Goal: Task Accomplishment & Management: Manage account settings

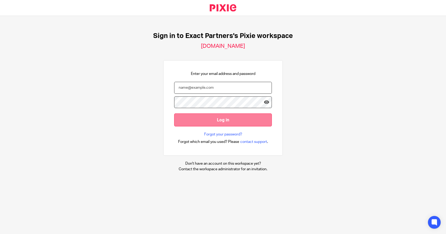
type input "bill@getexact.com"
click at [215, 119] on input "Log in" at bounding box center [223, 119] width 98 height 13
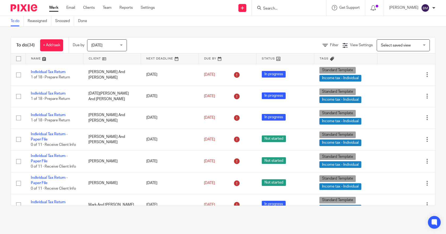
click at [0, 233] on nordpass-portal at bounding box center [0, 234] width 0 height 0
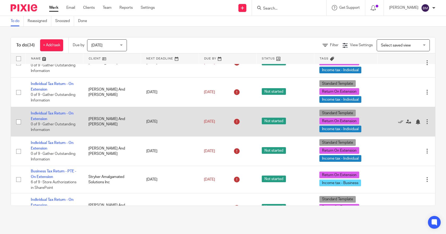
scroll to position [690, 0]
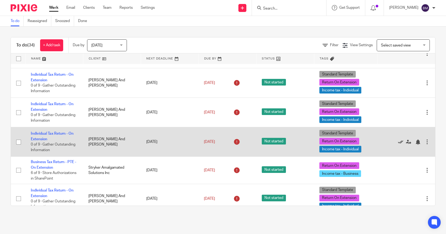
click at [398, 142] on icon at bounding box center [400, 141] width 5 height 5
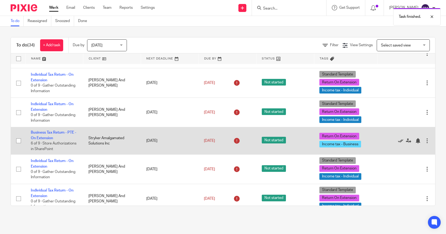
click at [398, 143] on icon at bounding box center [400, 140] width 5 height 5
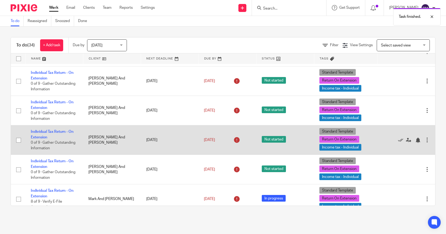
scroll to position [700, 0]
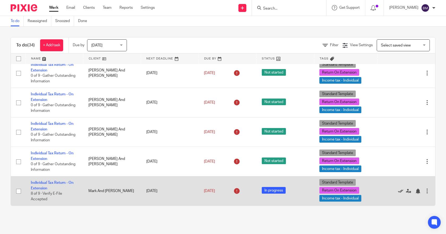
click at [398, 190] on icon at bounding box center [400, 190] width 5 height 5
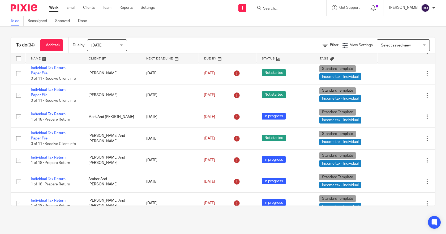
scroll to position [86, 0]
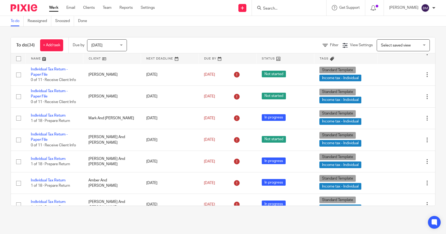
click at [431, 9] on div "Bill McGowan" at bounding box center [412, 8] width 46 height 8
drag, startPoint x: 406, startPoint y: 37, endPoint x: 416, endPoint y: 34, distance: 9.7
click at [406, 37] on span "Logout" at bounding box center [411, 37] width 12 height 4
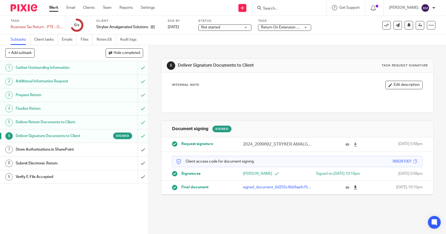
click at [353, 189] on icon at bounding box center [355, 187] width 4 height 4
click at [353, 145] on icon at bounding box center [355, 144] width 4 height 4
click at [345, 189] on icon at bounding box center [347, 187] width 4 height 4
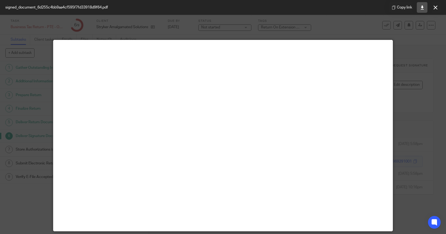
click at [422, 6] on icon at bounding box center [422, 8] width 4 height 4
